Goal: Navigation & Orientation: Find specific page/section

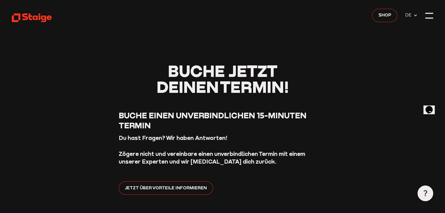
click at [36, 16] on use at bounding box center [32, 17] width 40 height 9
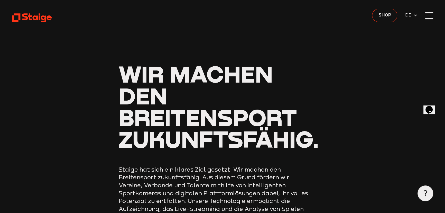
click at [430, 15] on div at bounding box center [429, 16] width 8 height 8
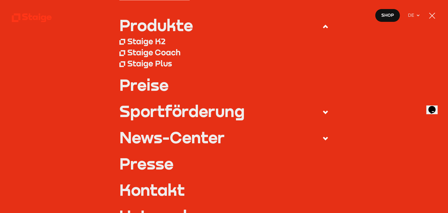
scroll to position [70, 0]
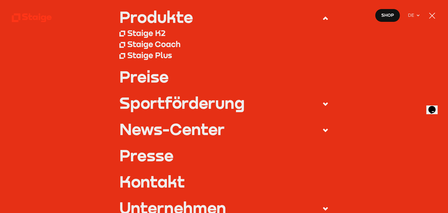
click at [325, 102] on use at bounding box center [325, 104] width 5 height 4
click at [0, 0] on input "Sportförderung" at bounding box center [0, 0] width 0 height 0
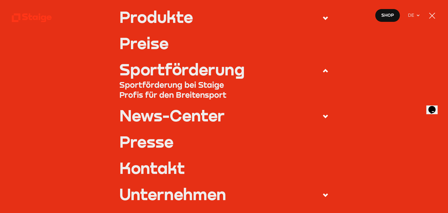
click at [323, 72] on icon at bounding box center [326, 71] width 6 height 6
click at [0, 0] on input "Sportförderung" at bounding box center [0, 0] width 0 height 0
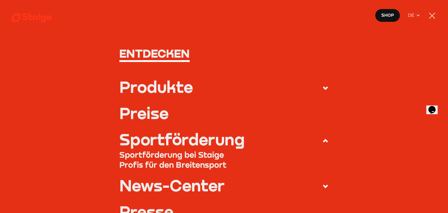
click at [154, 115] on link "Preise" at bounding box center [224, 113] width 209 height 16
